Goal: Task Accomplishment & Management: Use online tool/utility

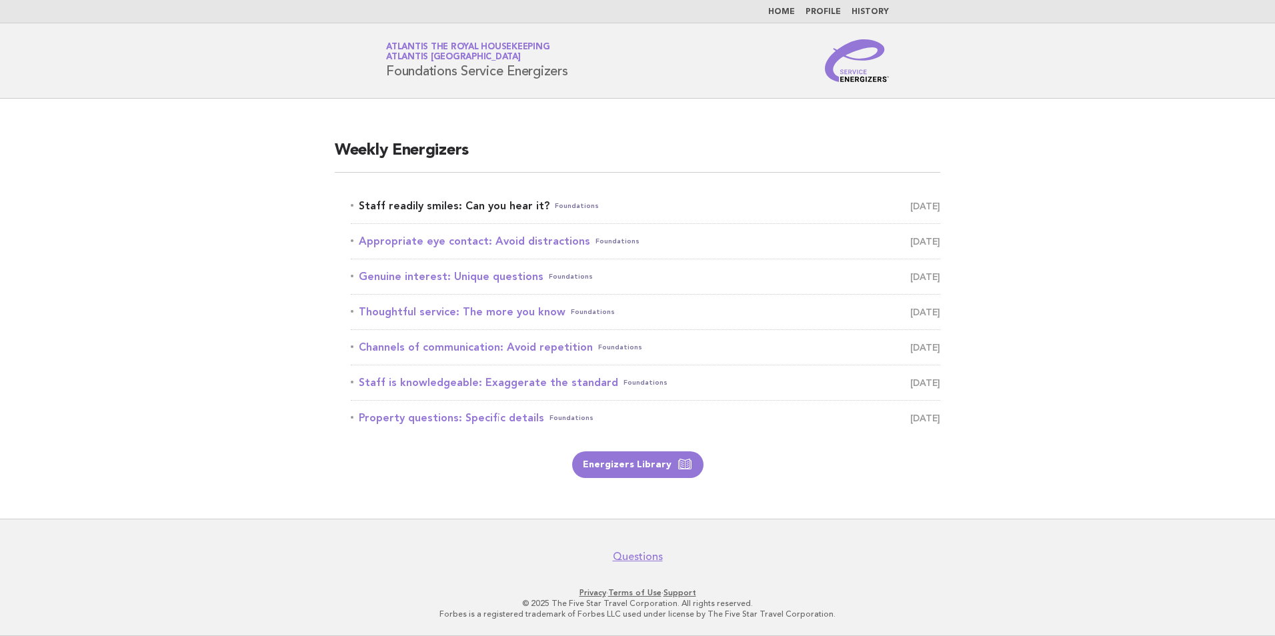
click at [474, 202] on link "Staff readily smiles: Can you hear it? Foundations September 21" at bounding box center [645, 206] width 589 height 19
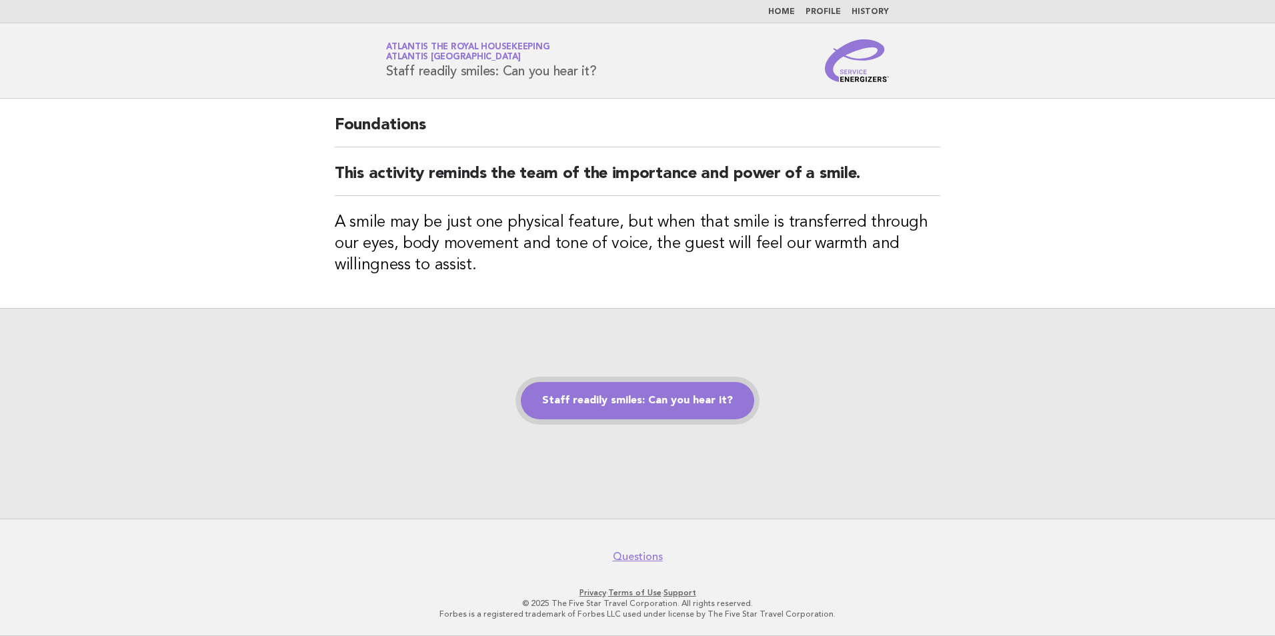
click at [673, 387] on link "Staff readily smiles: Can you hear it?" at bounding box center [637, 400] width 233 height 37
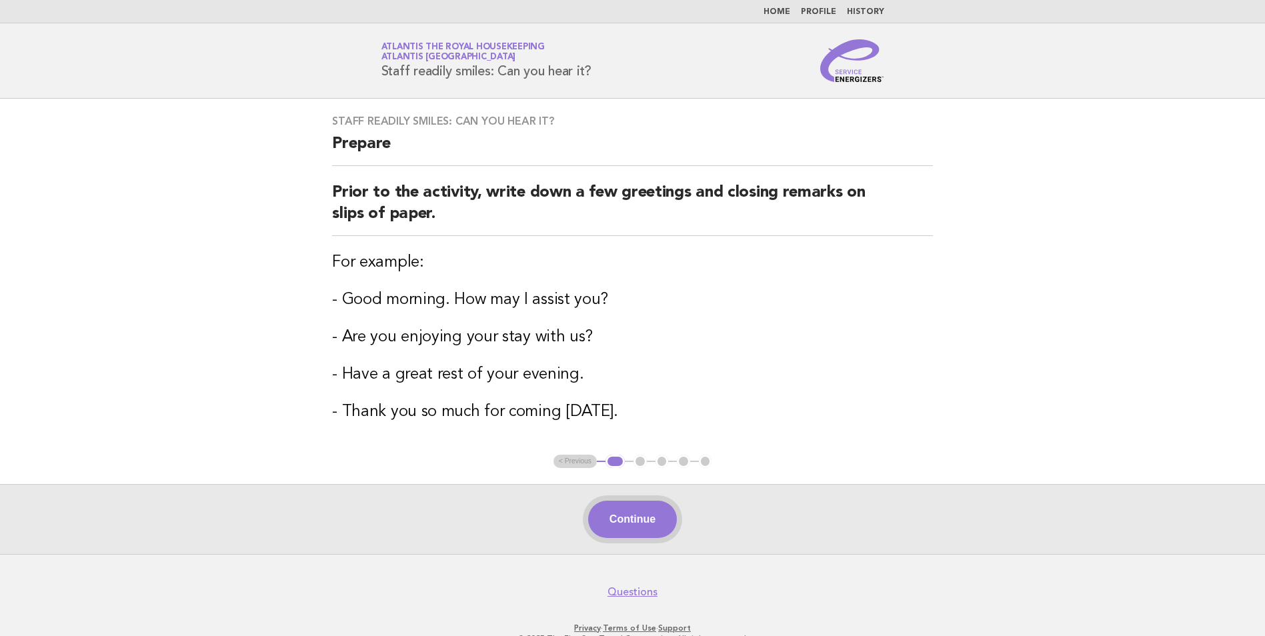
click at [644, 521] on button "Continue" at bounding box center [632, 519] width 89 height 37
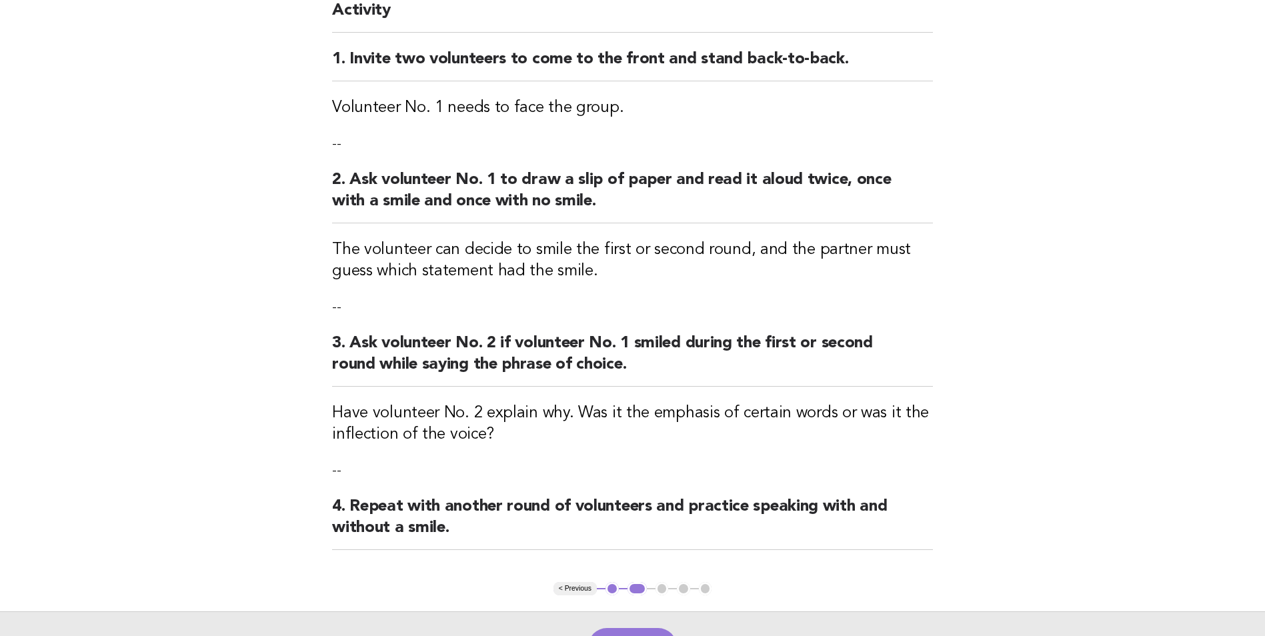
scroll to position [200, 0]
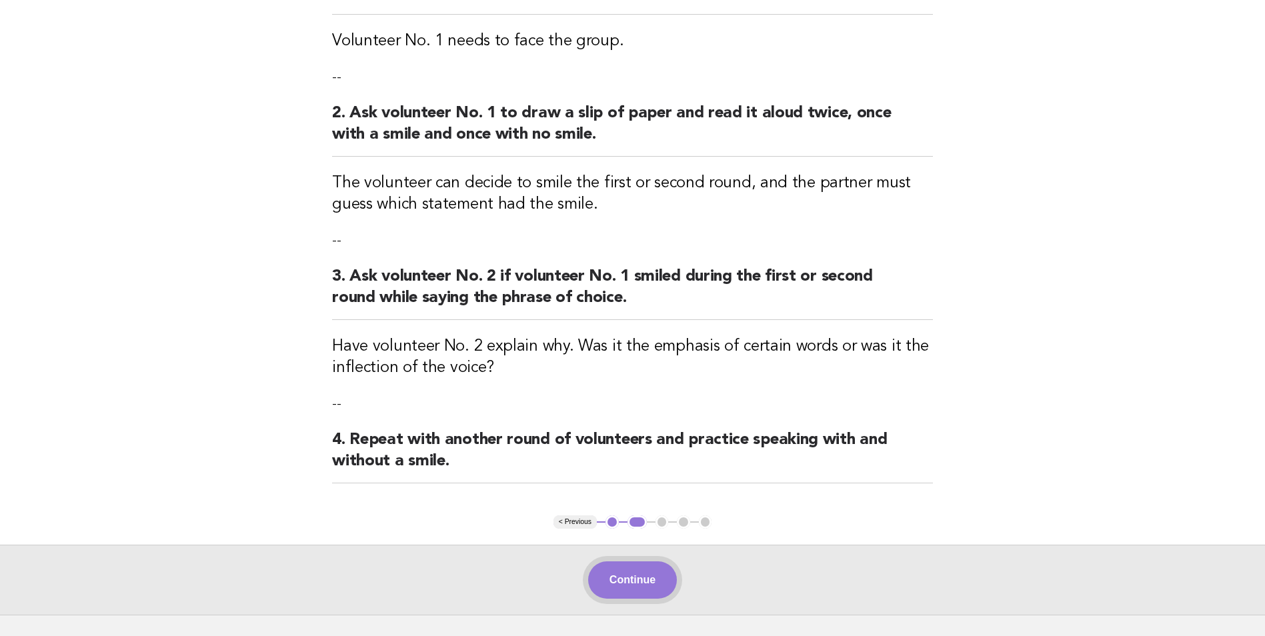
click at [648, 584] on button "Continue" at bounding box center [632, 579] width 89 height 37
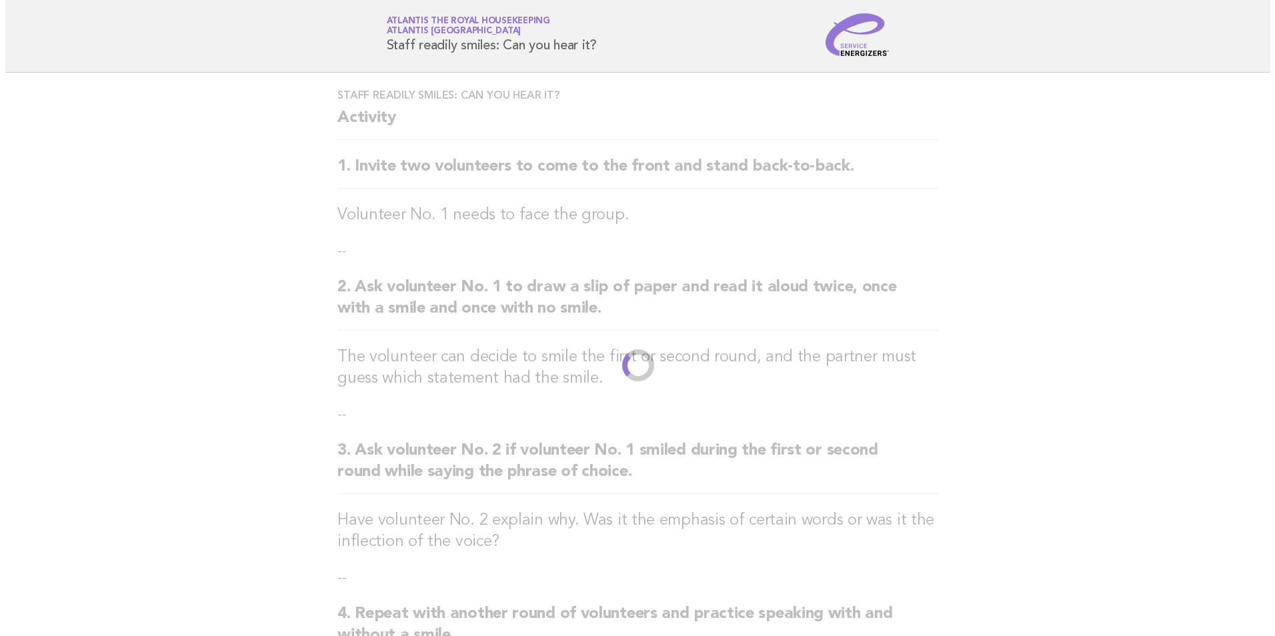
scroll to position [0, 0]
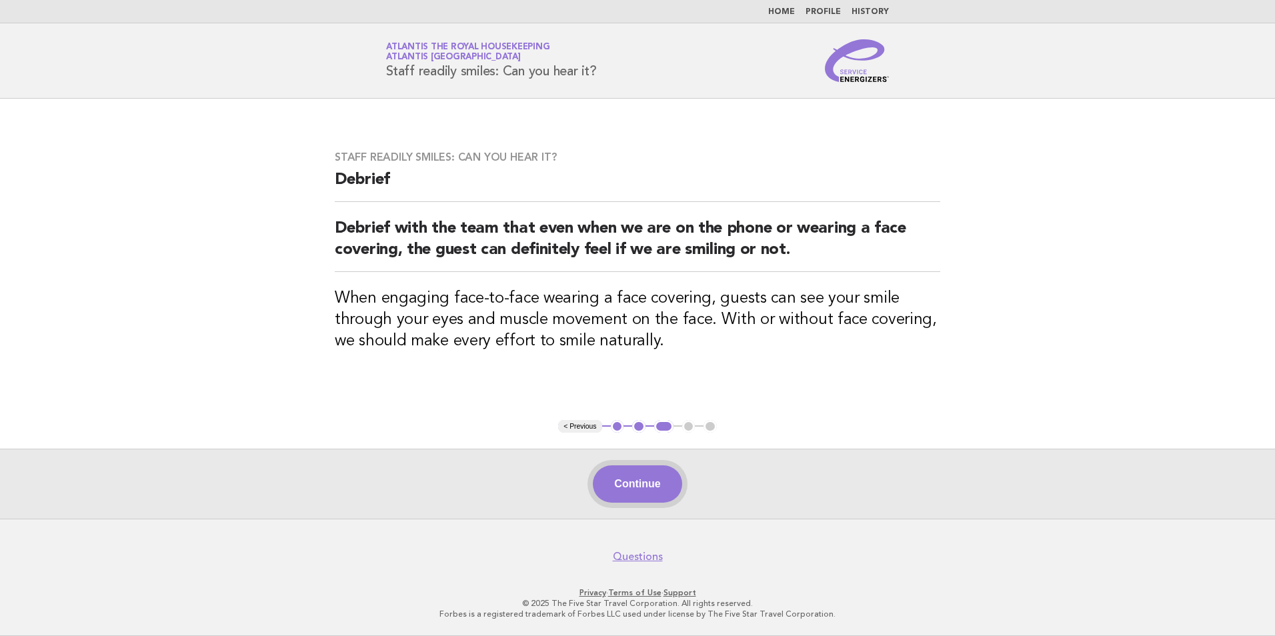
click at [653, 489] on button "Continue" at bounding box center [637, 483] width 89 height 37
